Goal: Go to known website: Go to known website

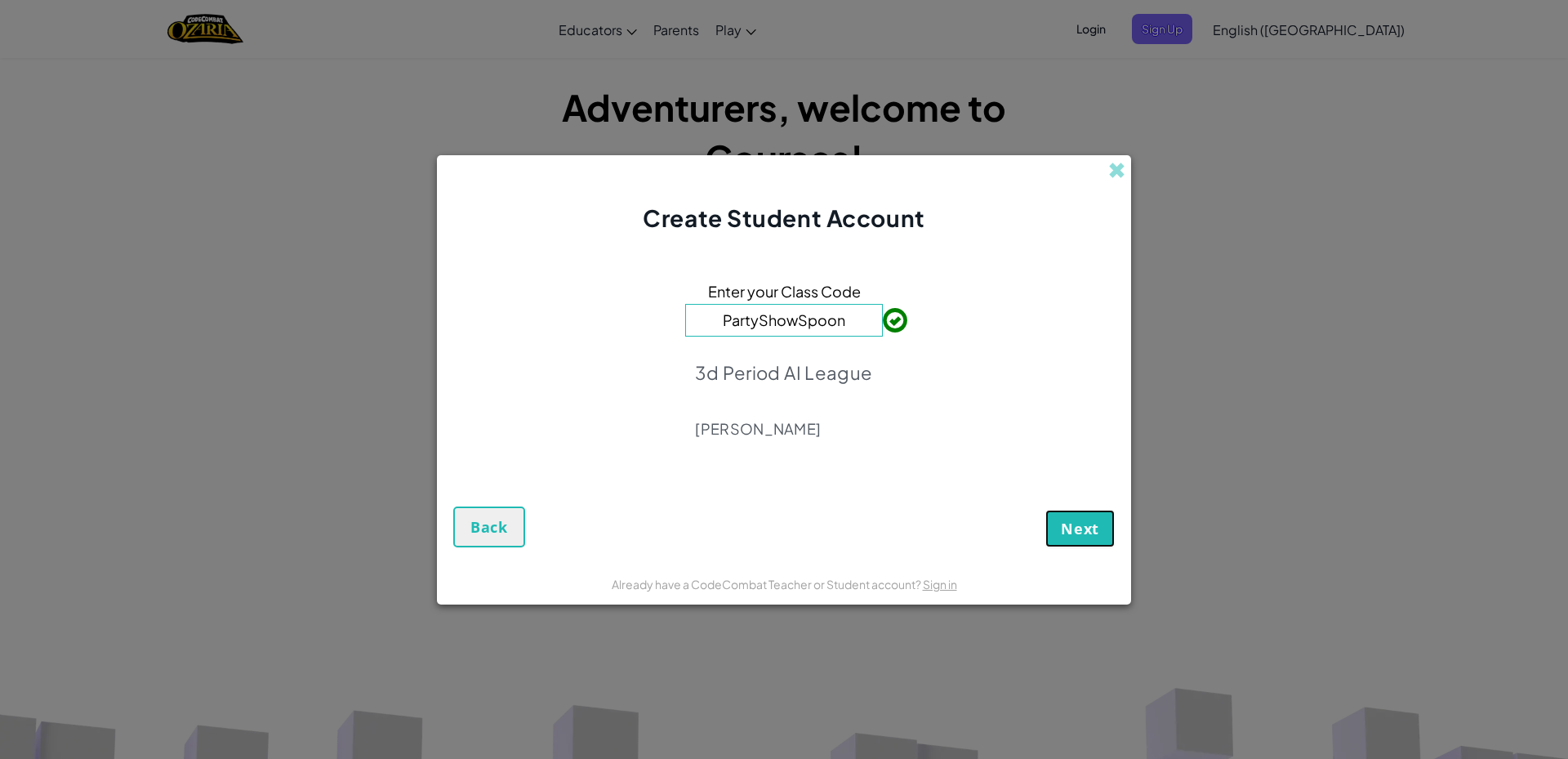
click at [1076, 519] on span "Next" at bounding box center [1080, 529] width 38 height 20
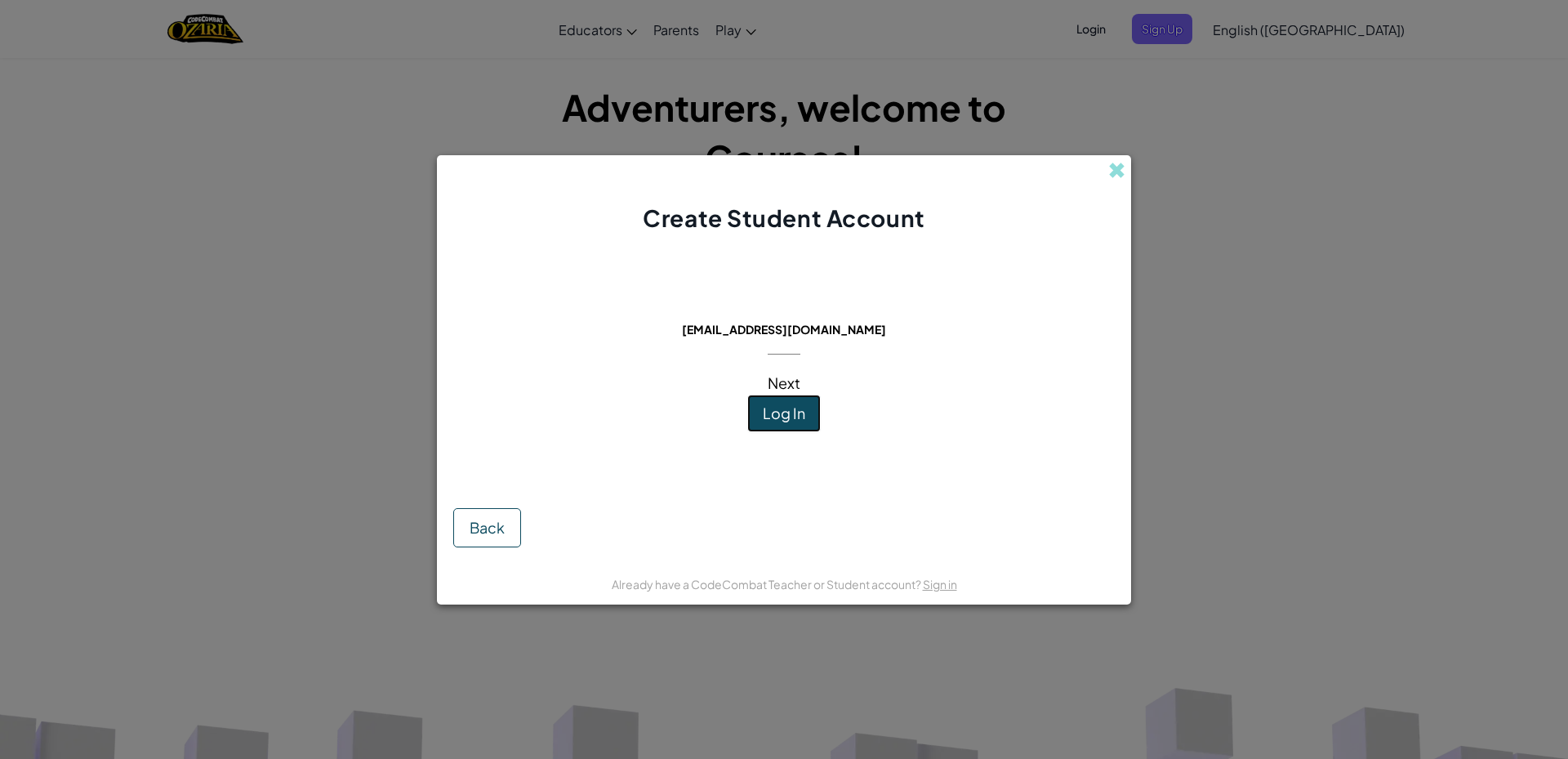
click at [764, 415] on span "Log In" at bounding box center [783, 413] width 42 height 19
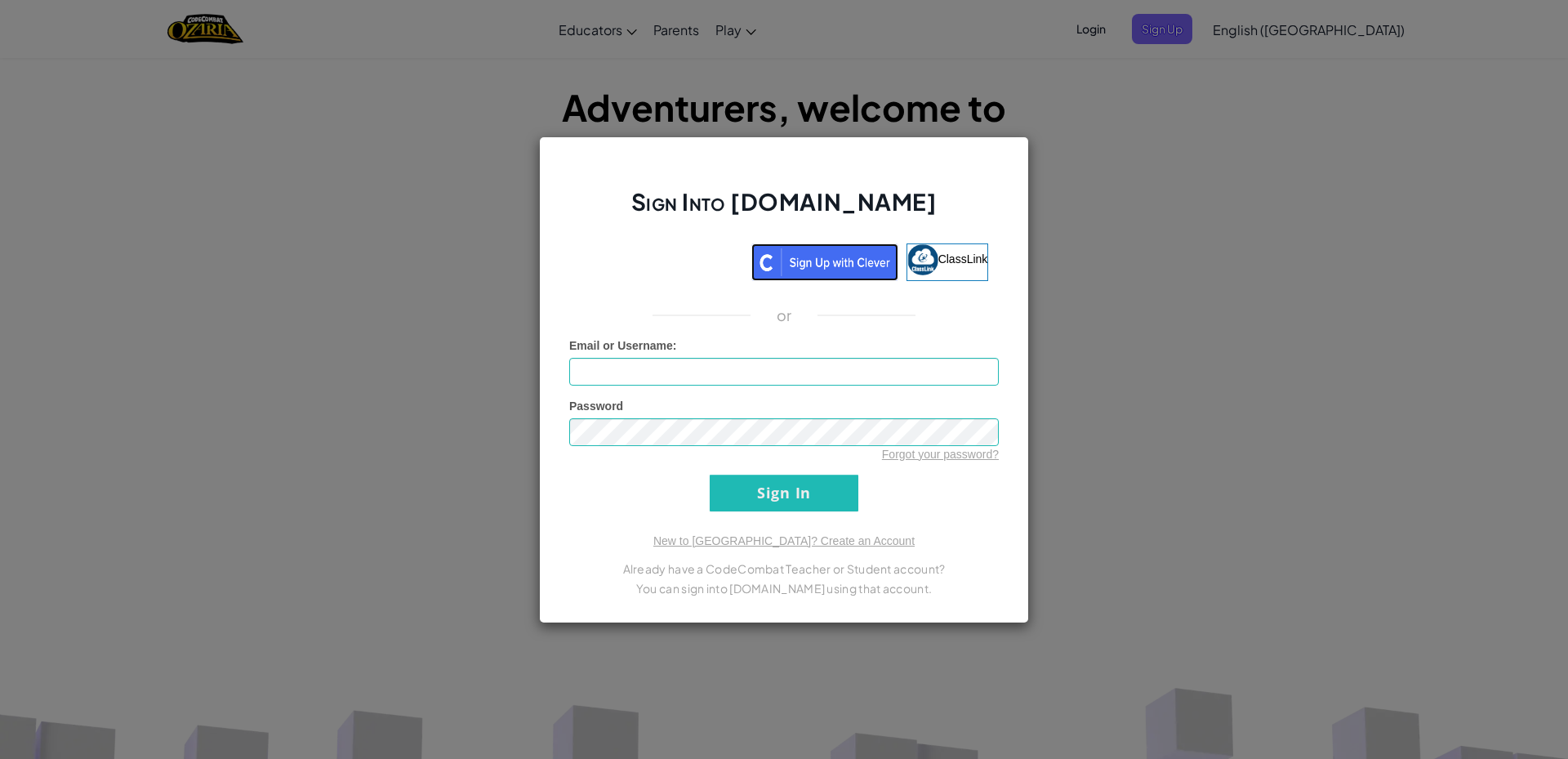
click at [798, 274] on img at bounding box center [825, 262] width 147 height 37
click at [796, 267] on img at bounding box center [825, 262] width 147 height 37
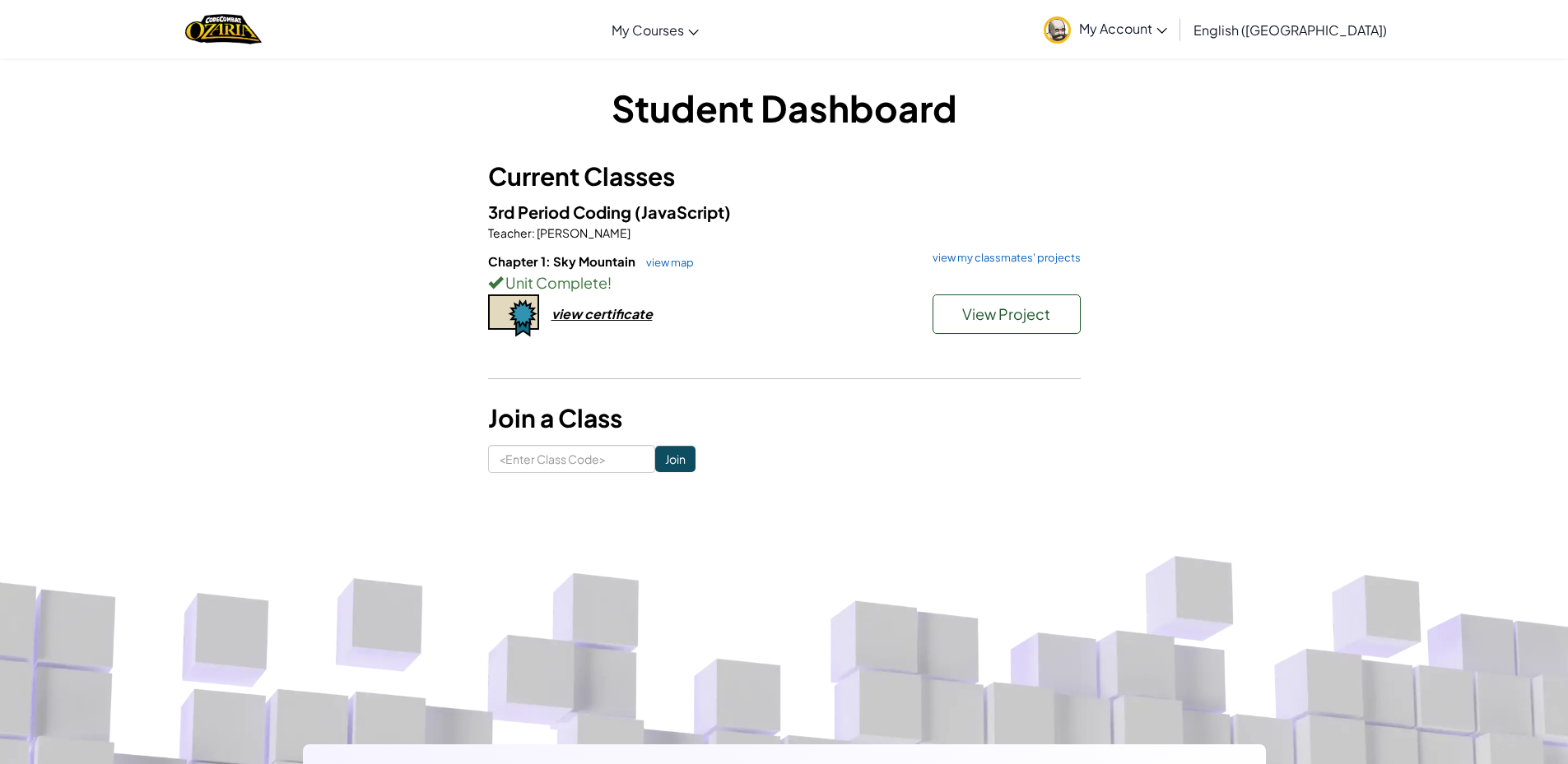
drag, startPoint x: 1040, startPoint y: 162, endPoint x: 1056, endPoint y: 161, distance: 16.0
drag, startPoint x: 1031, startPoint y: 209, endPoint x: 995, endPoint y: 176, distance: 48.8
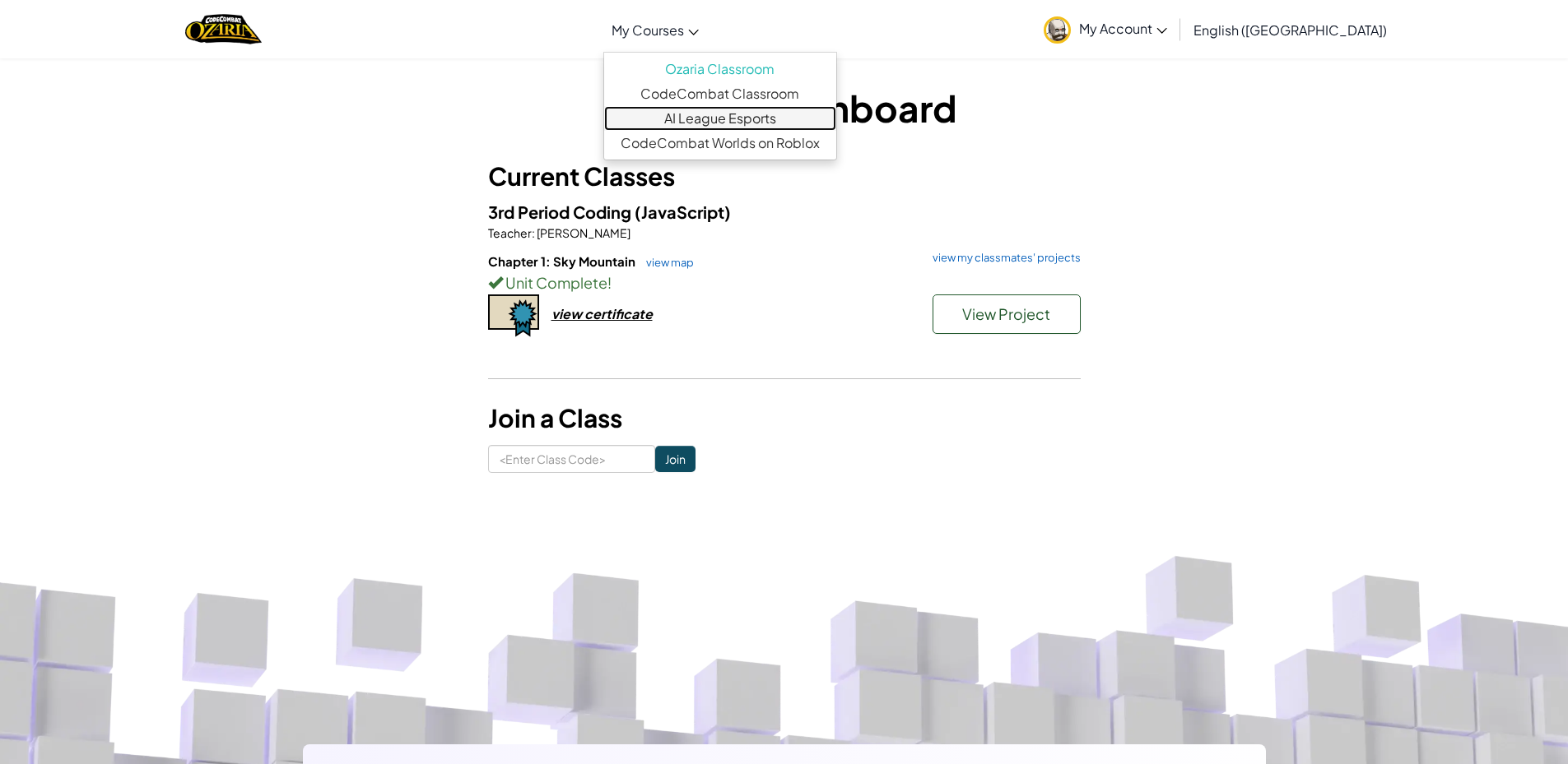
click at [752, 121] on link "AI League Esports" at bounding box center [720, 118] width 232 height 25
